Goal: Complete application form

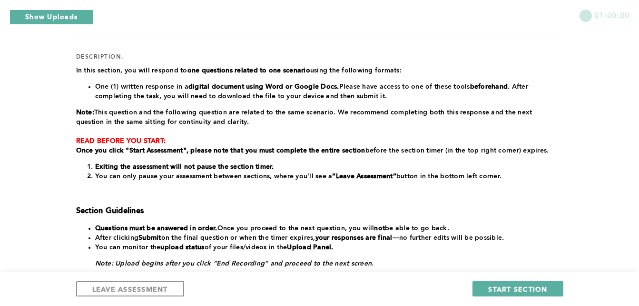
scroll to position [109, 0]
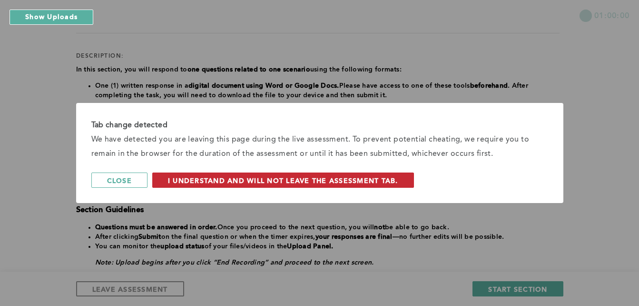
click at [228, 181] on span "I understand and will not leave the assessment tab." at bounding box center [283, 180] width 230 height 9
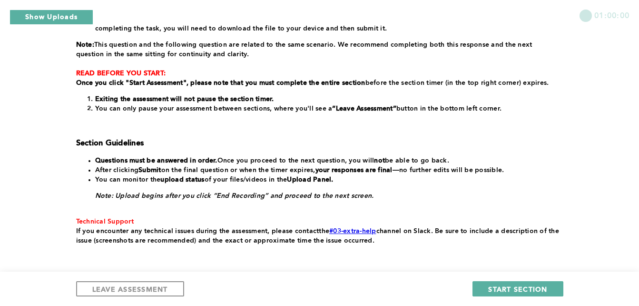
scroll to position [177, 0]
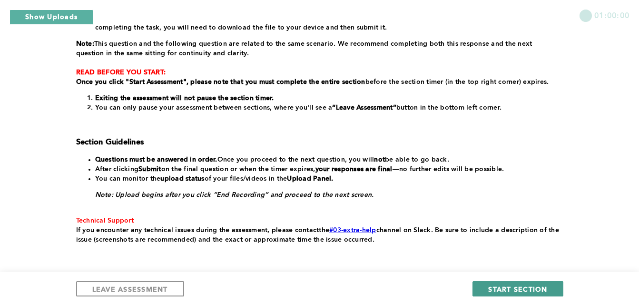
click at [513, 287] on span "START SECTION" at bounding box center [517, 288] width 59 height 9
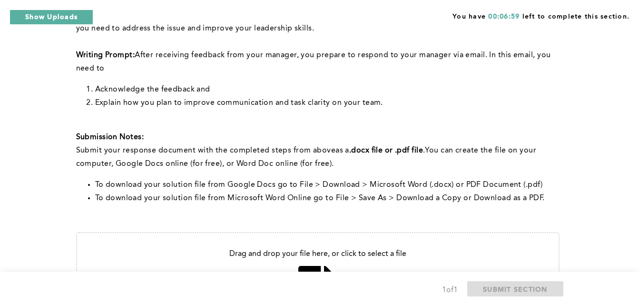
scroll to position [228, 0]
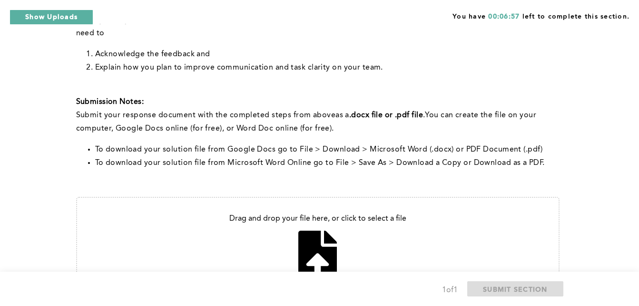
click at [324, 241] on input "file" at bounding box center [318, 248] width 482 height 101
type input "C:\fakepath\Untitled document - Google Docs.pdf"
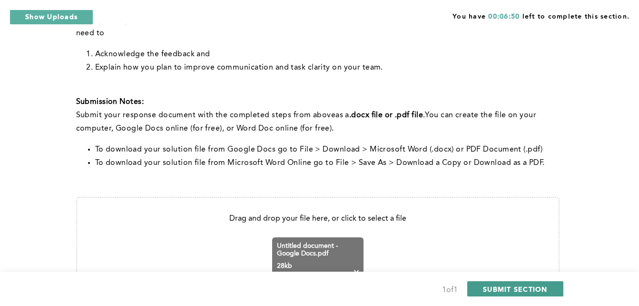
click at [530, 290] on span "SUBMIT SECTION" at bounding box center [515, 288] width 65 height 9
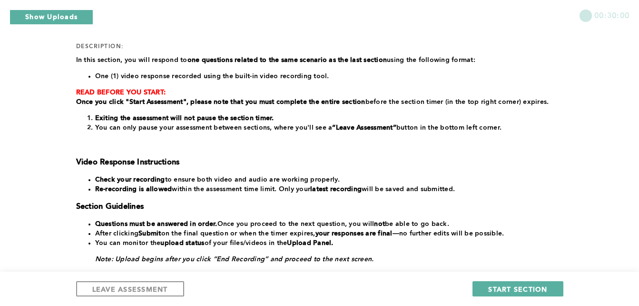
scroll to position [119, 0]
click at [503, 287] on span "START SECTION" at bounding box center [517, 288] width 59 height 9
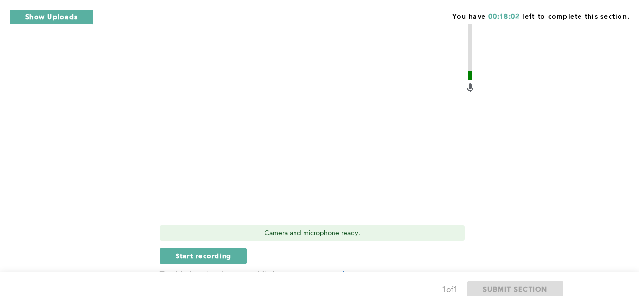
scroll to position [482, 0]
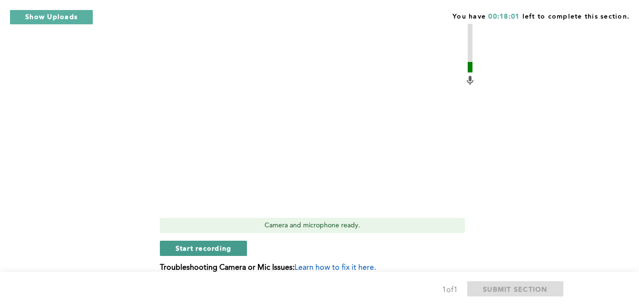
click at [233, 250] on button "Start recording" at bounding box center [204, 247] width 88 height 15
click at [218, 249] on span "Stop recording" at bounding box center [204, 247] width 56 height 9
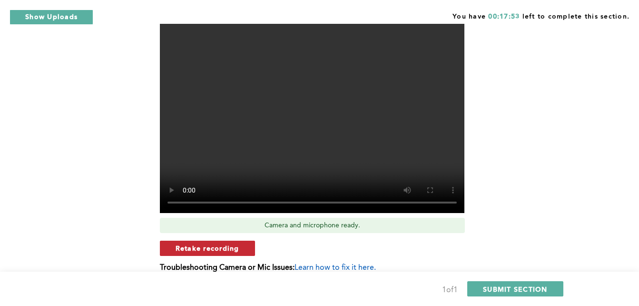
click at [231, 245] on span "Retake recording" at bounding box center [208, 247] width 64 height 9
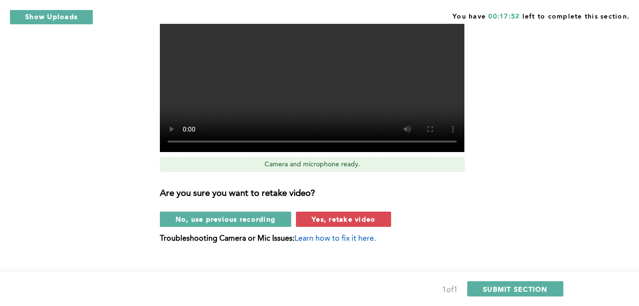
scroll to position [556, 0]
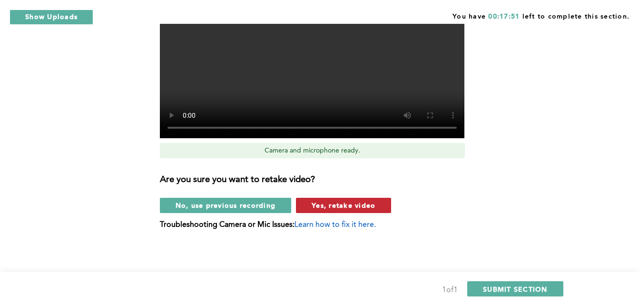
click at [371, 212] on button "Yes, retake video" at bounding box center [343, 205] width 95 height 15
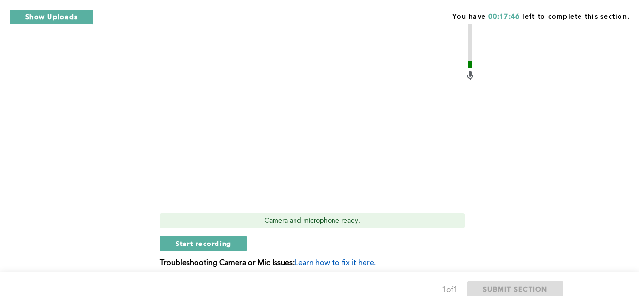
scroll to position [490, 0]
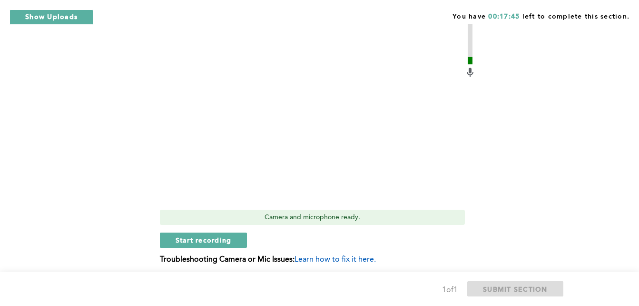
click at [208, 243] on span "Start recording" at bounding box center [204, 239] width 56 height 9
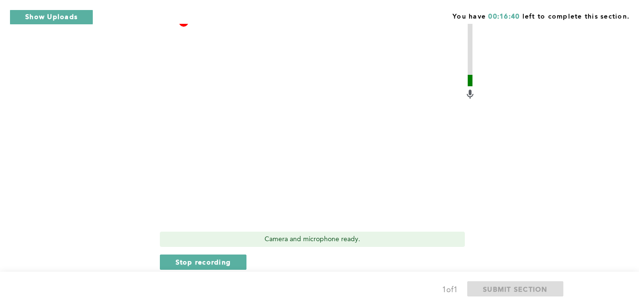
scroll to position [497, 0]
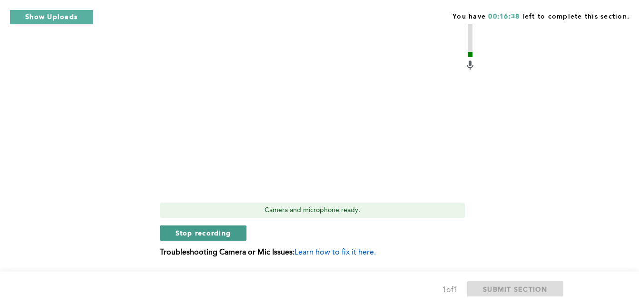
click at [200, 226] on button "Stop recording" at bounding box center [203, 232] width 87 height 15
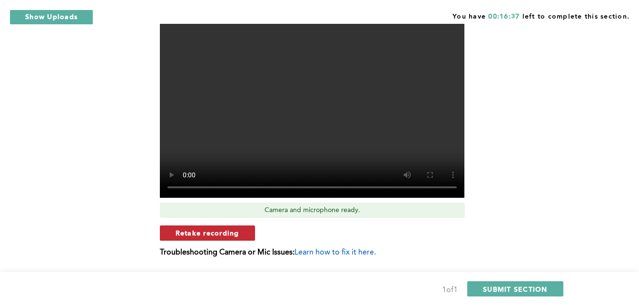
click at [238, 232] on span "Retake recording" at bounding box center [208, 232] width 64 height 9
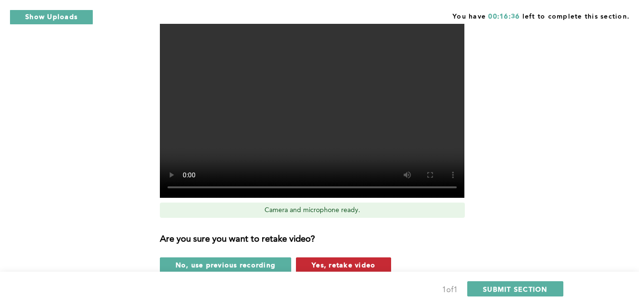
click at [359, 263] on span "Yes, retake video" at bounding box center [344, 264] width 64 height 9
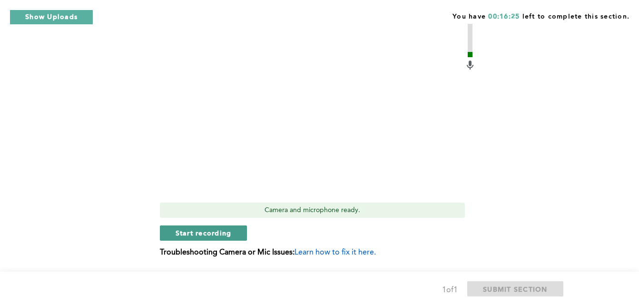
click at [217, 227] on button "Start recording" at bounding box center [204, 232] width 88 height 15
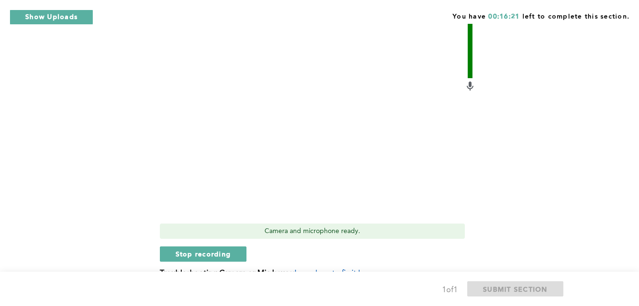
scroll to position [475, 0]
click at [195, 250] on span "Stop recording" at bounding box center [204, 254] width 56 height 9
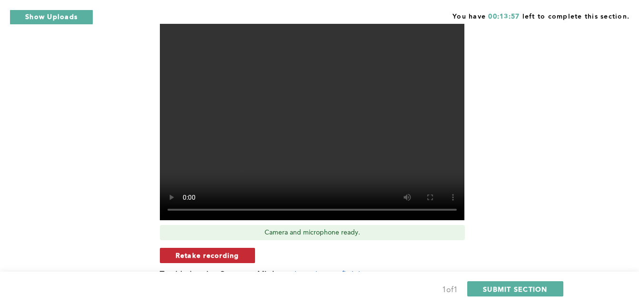
click at [239, 252] on button "Retake recording" at bounding box center [207, 254] width 95 height 15
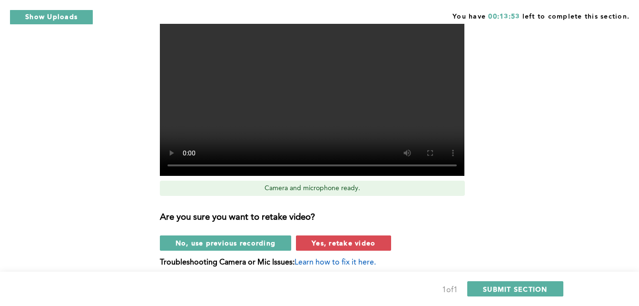
scroll to position [556, 0]
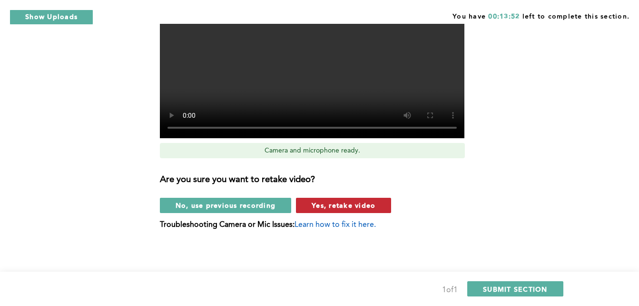
click at [376, 204] on button "Yes, retake video" at bounding box center [343, 205] width 95 height 15
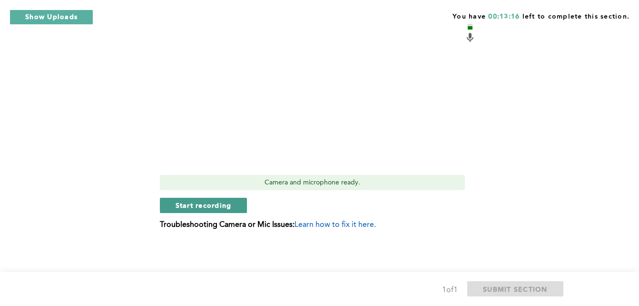
click at [192, 201] on span "Start recording" at bounding box center [204, 204] width 56 height 9
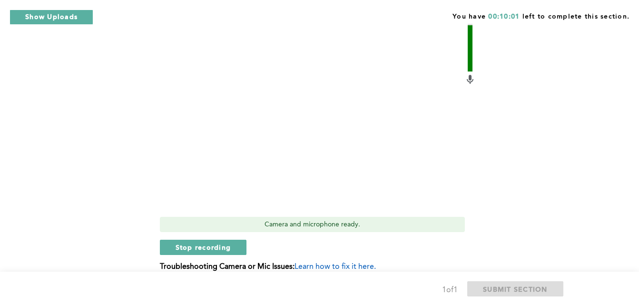
scroll to position [484, 0]
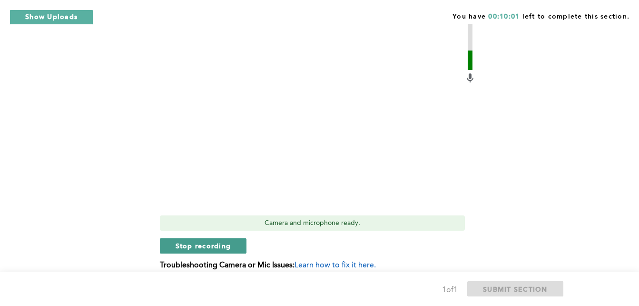
click at [226, 253] on button "Stop recording" at bounding box center [203, 245] width 87 height 15
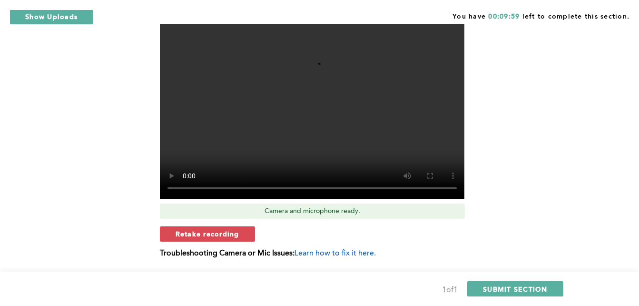
scroll to position [525, 0]
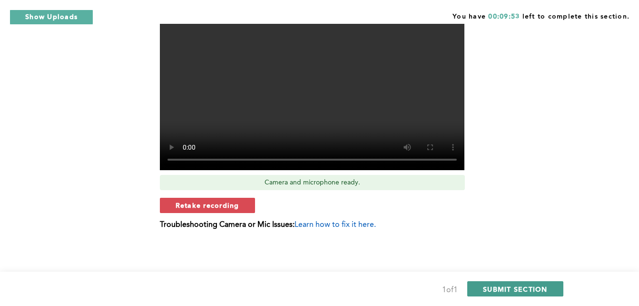
click at [494, 290] on span "SUBMIT SECTION" at bounding box center [515, 288] width 65 height 9
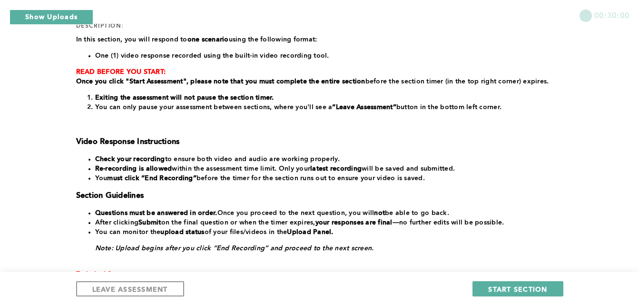
scroll to position [135, 0]
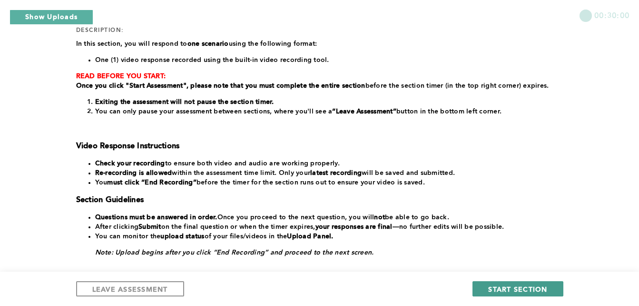
click at [514, 287] on span "START SECTION" at bounding box center [517, 288] width 59 height 9
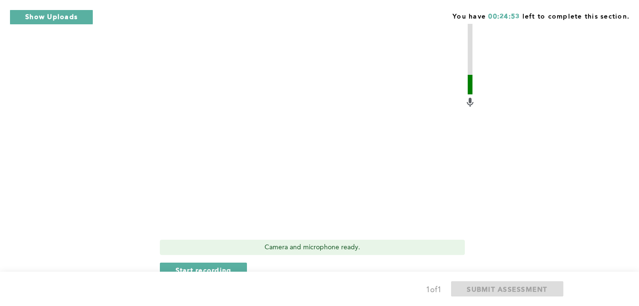
scroll to position [287, 0]
click at [212, 261] on button "Start recording" at bounding box center [204, 268] width 88 height 15
click at [501, 102] on div "Context: You frequently have to coordinate with a team member, [PERSON_NAME], w…" at bounding box center [318, 64] width 484 height 486
click at [200, 264] on span "Stop recording" at bounding box center [204, 268] width 56 height 9
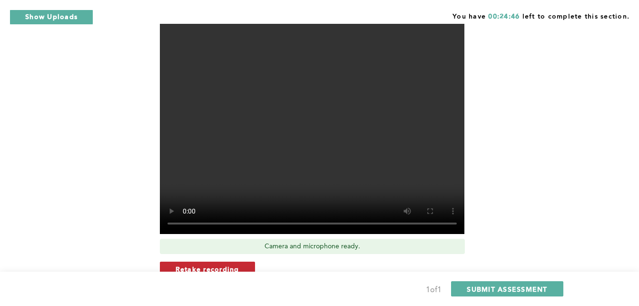
click at [232, 264] on span "Retake recording" at bounding box center [208, 268] width 64 height 9
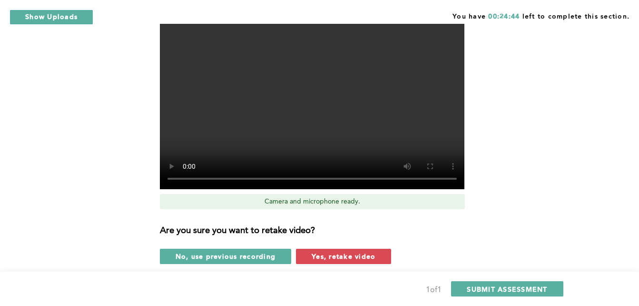
scroll to position [370, 0]
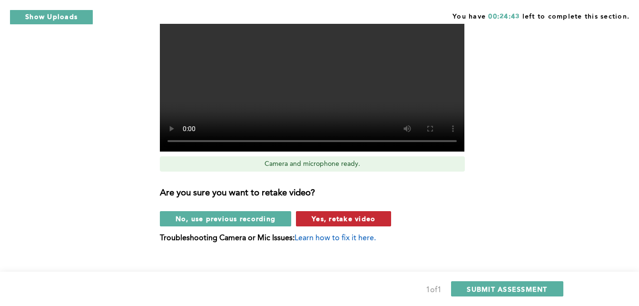
click at [382, 211] on button "Yes, retake video" at bounding box center [343, 218] width 95 height 15
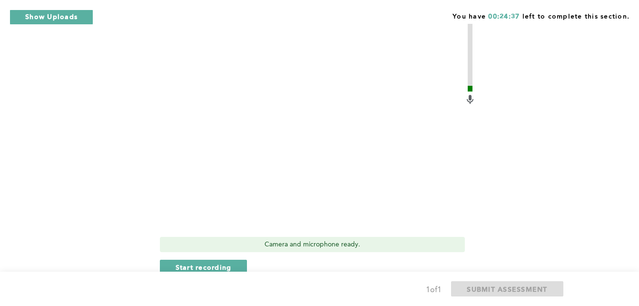
scroll to position [289, 0]
click at [218, 263] on span "Start recording" at bounding box center [204, 267] width 56 height 9
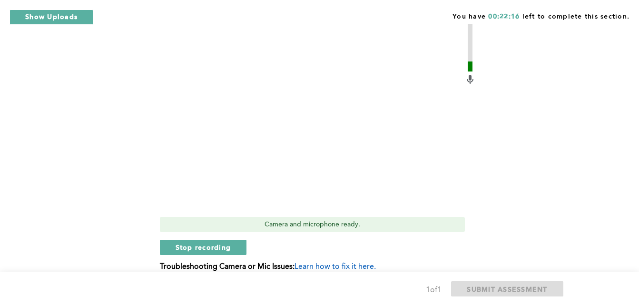
scroll to position [338, 0]
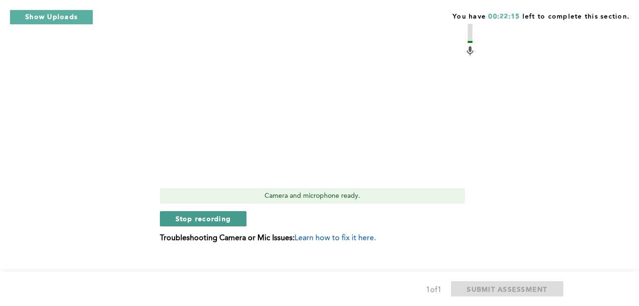
click at [230, 214] on span "Stop recording" at bounding box center [204, 218] width 56 height 9
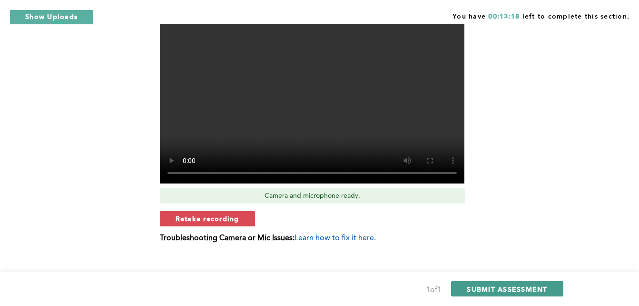
click at [486, 286] on span "SUBMIT ASSESSMENT" at bounding box center [507, 288] width 80 height 9
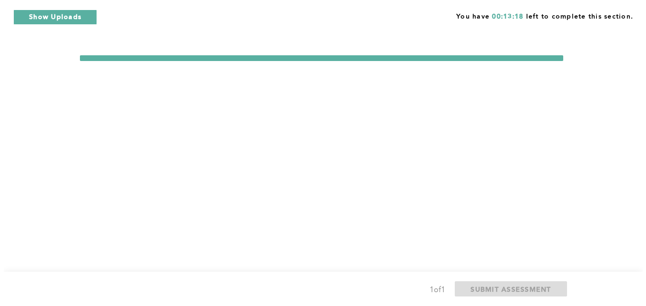
scroll to position [0, 0]
